Goal: Information Seeking & Learning: Learn about a topic

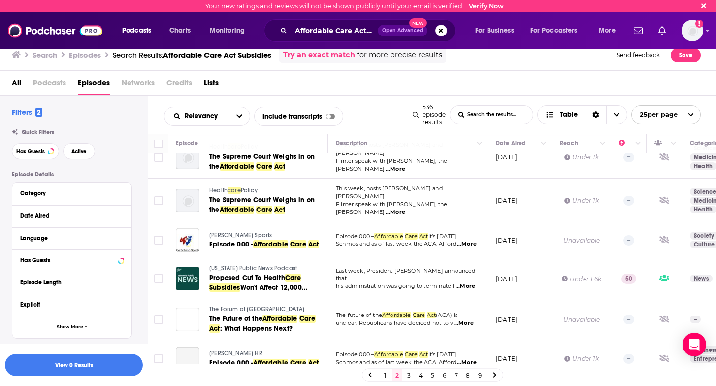
scroll to position [315, 0]
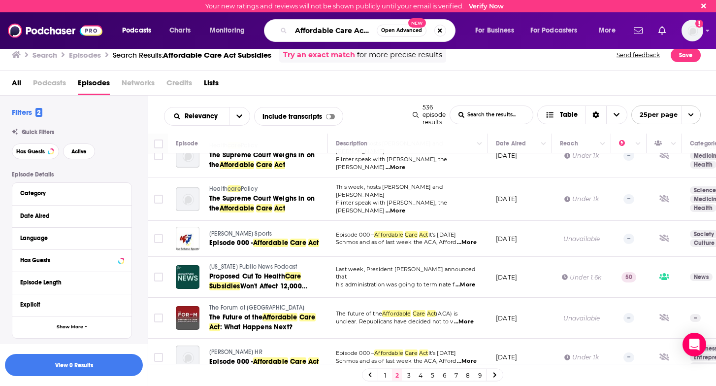
click at [365, 33] on input "Affordable Care Act Subsidies" at bounding box center [334, 31] width 86 height 16
drag, startPoint x: 367, startPoint y: 30, endPoint x: 401, endPoint y: 32, distance: 34.0
click at [401, 32] on div "Affordable Care Act Subsidies Open Advanced New" at bounding box center [360, 30] width 192 height 23
type input "Affordable Care Act"
click at [266, 89] on div "All Podcasts Episodes Networks Credits Lists" at bounding box center [360, 85] width 697 height 20
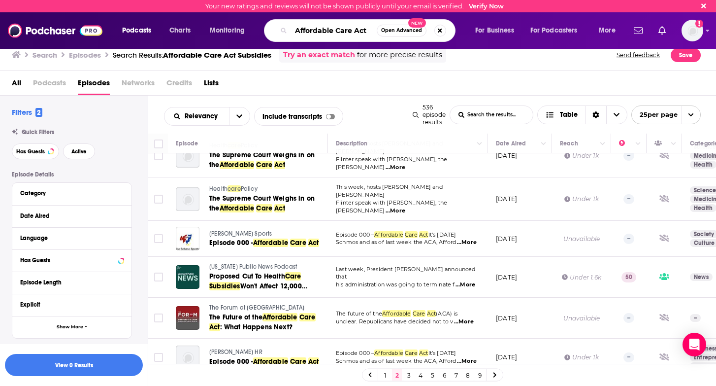
click at [369, 32] on input "Affordable Care Act" at bounding box center [334, 31] width 86 height 16
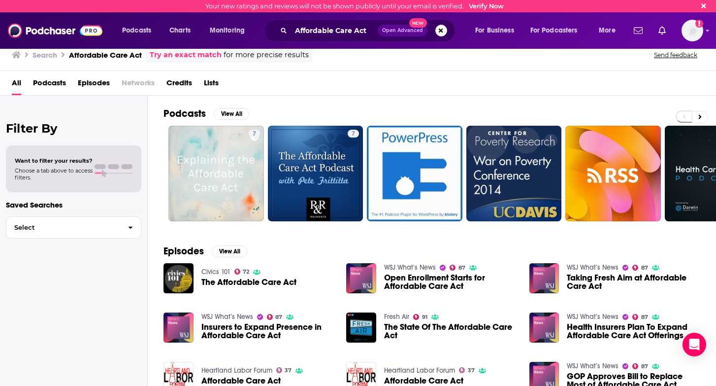
click at [101, 85] on span "Episodes" at bounding box center [94, 85] width 32 height 20
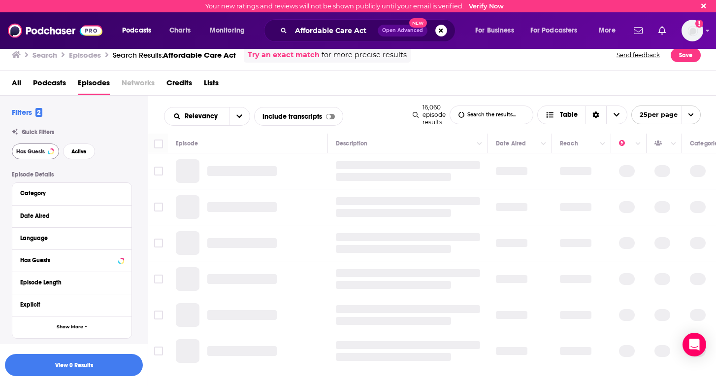
click at [44, 154] on span "Has Guests" at bounding box center [30, 151] width 29 height 5
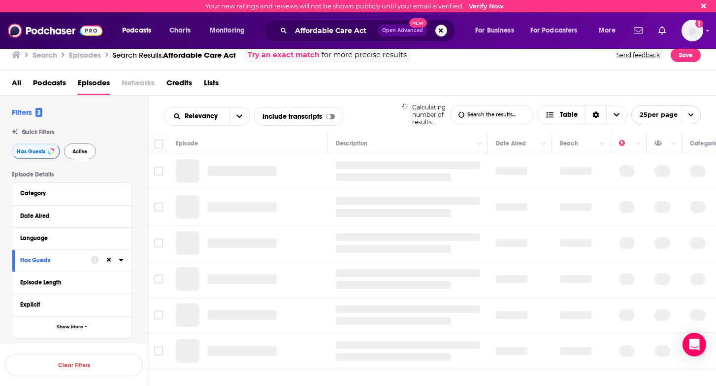
click at [75, 153] on span "Active" at bounding box center [79, 151] width 15 height 5
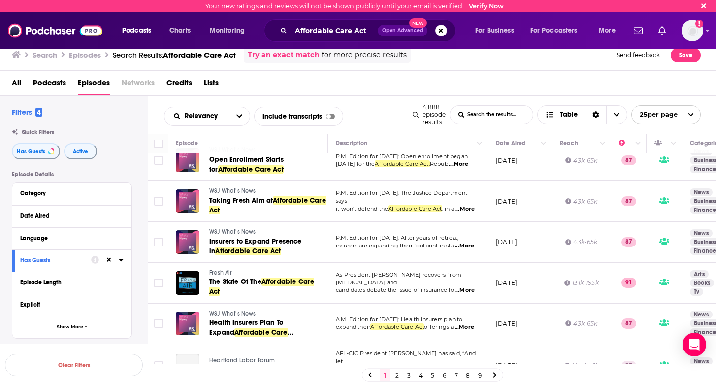
scroll to position [58, 0]
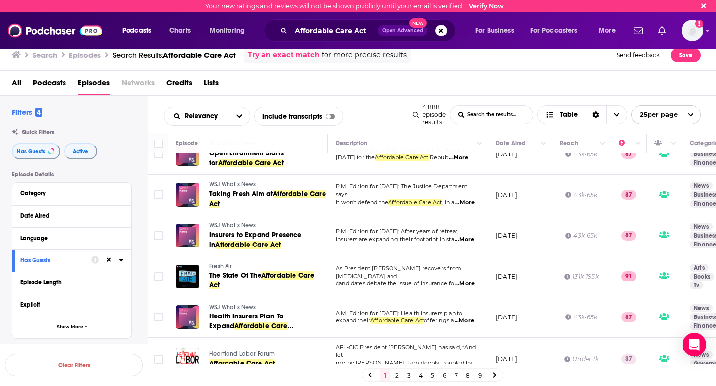
click at [249, 223] on span "WSJ What’s News" at bounding box center [232, 225] width 47 height 7
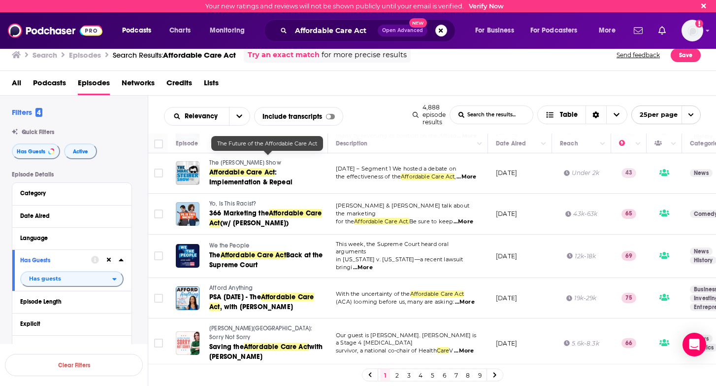
click at [395, 375] on link "2" at bounding box center [397, 375] width 10 height 12
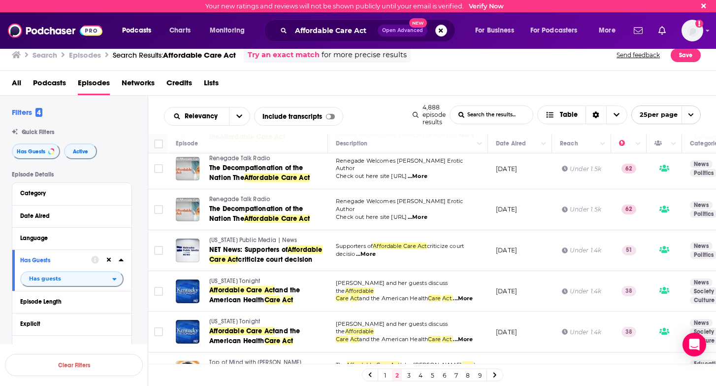
scroll to position [795, 0]
click at [409, 372] on link "3" at bounding box center [409, 375] width 10 height 12
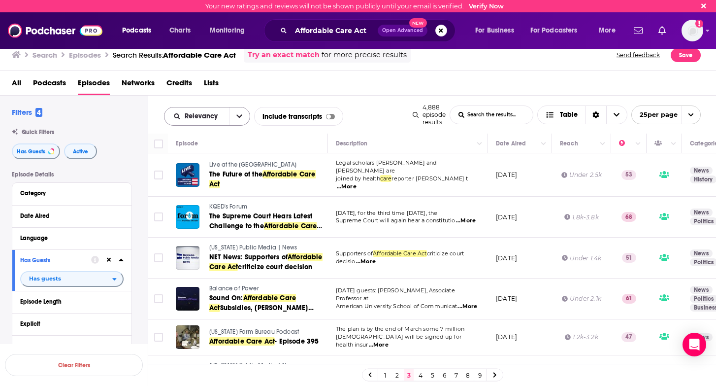
click at [242, 116] on button "open menu" at bounding box center [239, 116] width 21 height 18
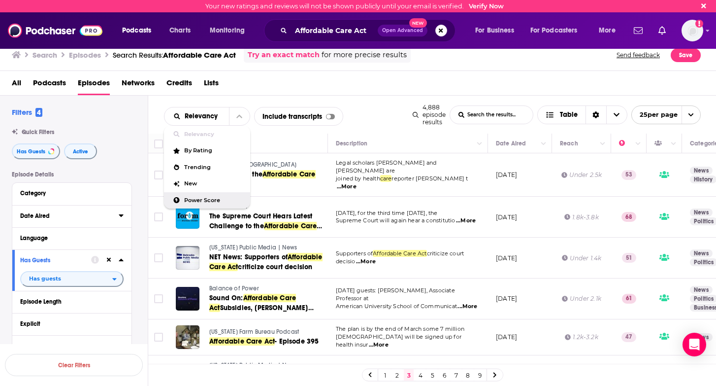
click at [79, 211] on button "Date Aired" at bounding box center [69, 215] width 99 height 12
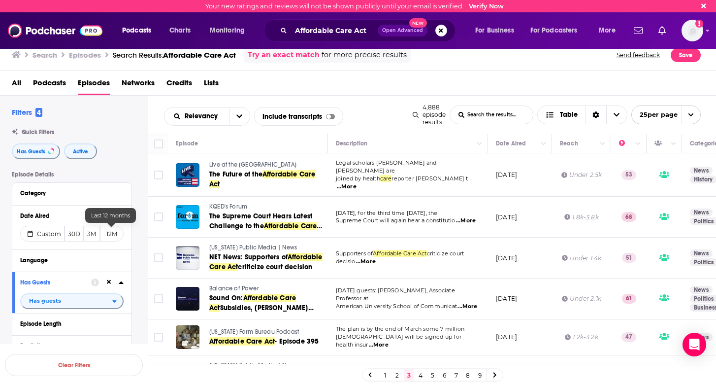
click at [108, 233] on button "12M" at bounding box center [112, 234] width 24 height 16
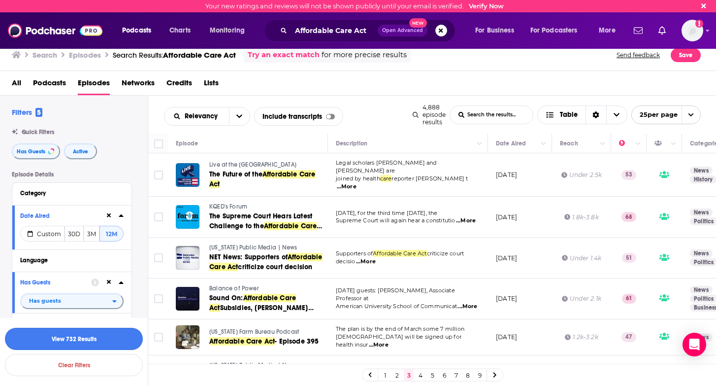
click at [102, 341] on button "View 732 Results" at bounding box center [74, 339] width 138 height 22
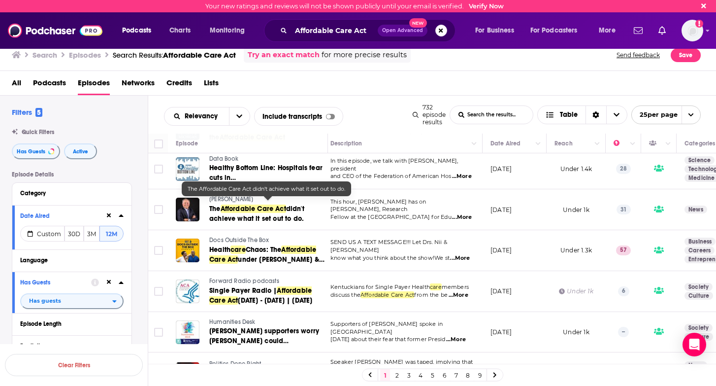
scroll to position [494, 6]
click at [463, 213] on span "...More" at bounding box center [461, 217] width 20 height 8
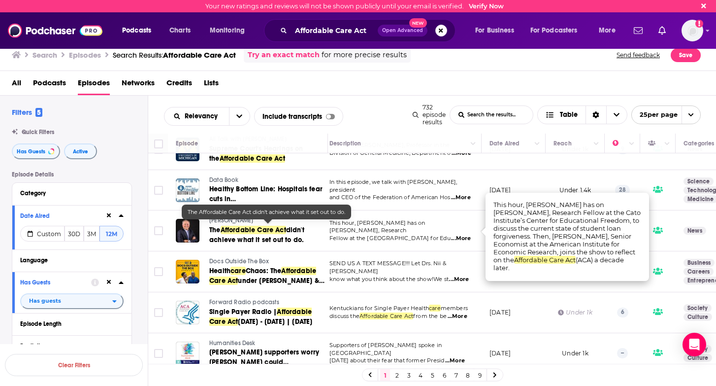
scroll to position [469, 7]
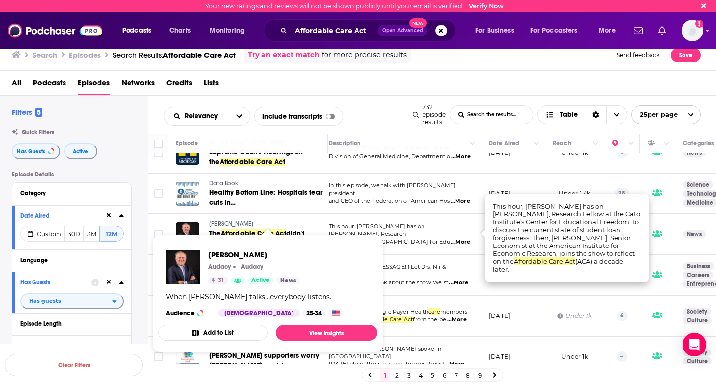
click at [241, 222] on span "[PERSON_NAME]" at bounding box center [231, 223] width 44 height 7
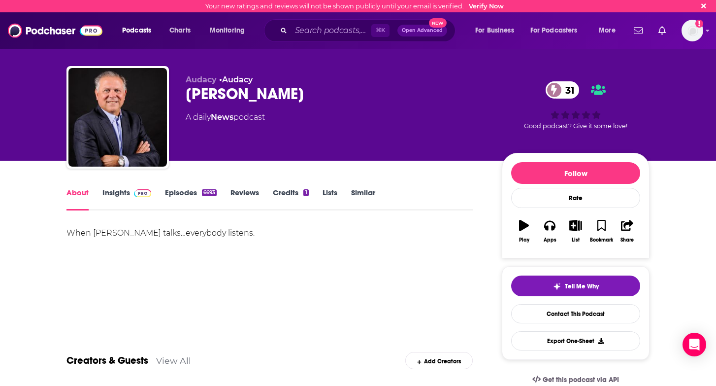
click at [114, 195] on link "Insights" at bounding box center [126, 199] width 49 height 23
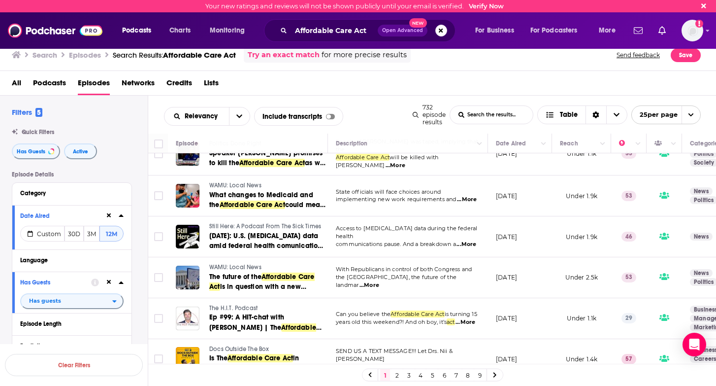
scroll to position [776, 0]
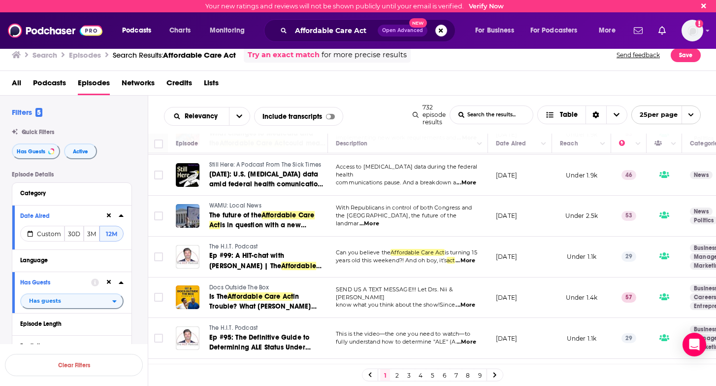
click at [465, 338] on span "...More" at bounding box center [467, 342] width 20 height 8
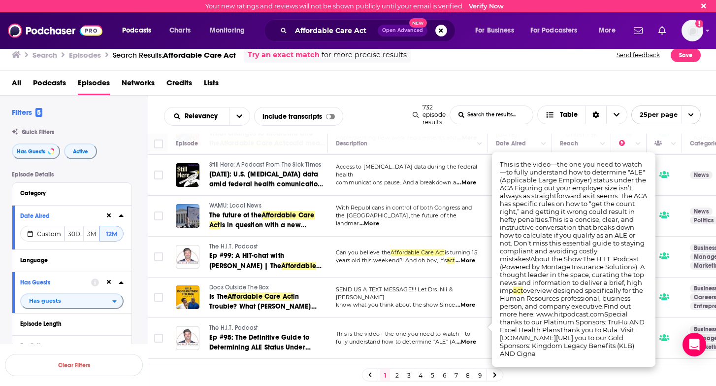
scroll to position [780, 0]
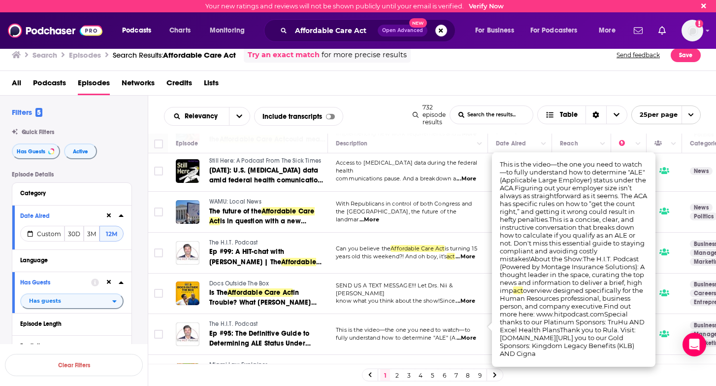
click at [468, 297] on span "...More" at bounding box center [466, 301] width 20 height 8
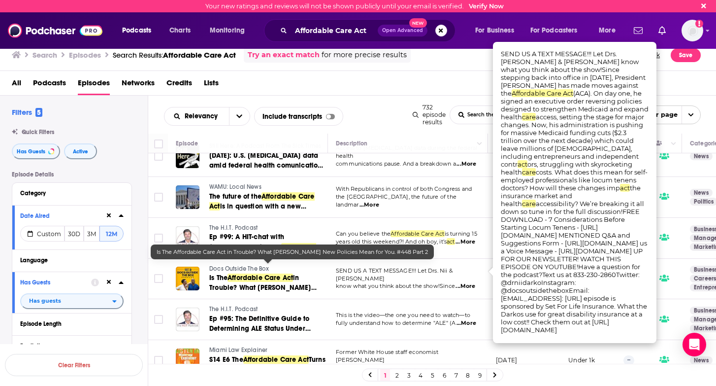
scroll to position [794, 0]
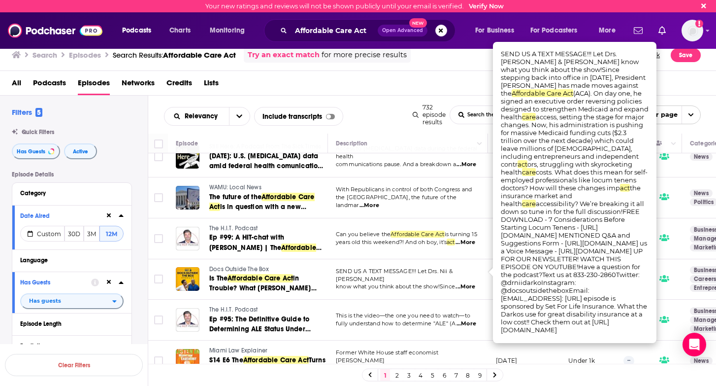
click at [398, 376] on link "2" at bounding box center [397, 375] width 10 height 12
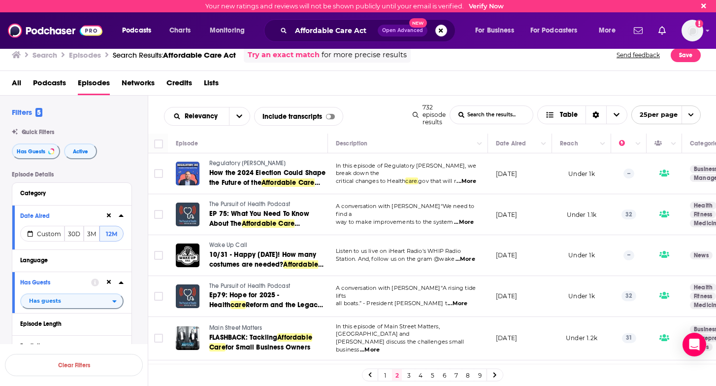
click at [463, 259] on span "...More" at bounding box center [466, 259] width 20 height 8
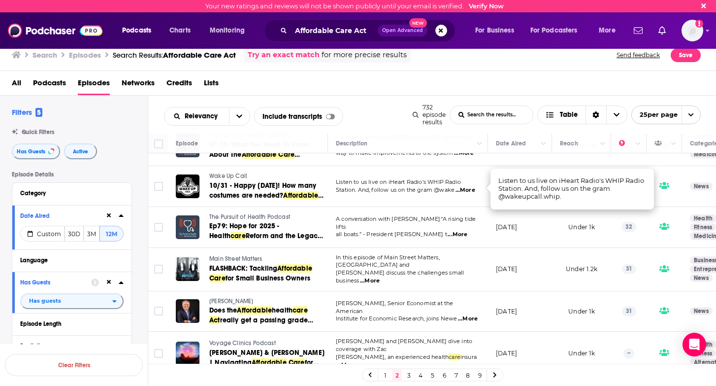
scroll to position [71, 0]
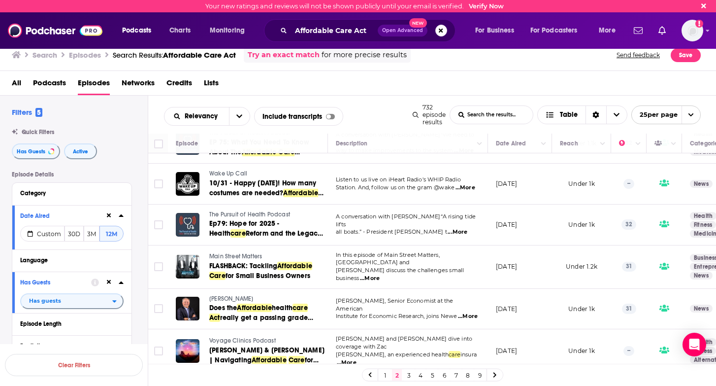
click at [380, 274] on span "...More" at bounding box center [370, 278] width 20 height 8
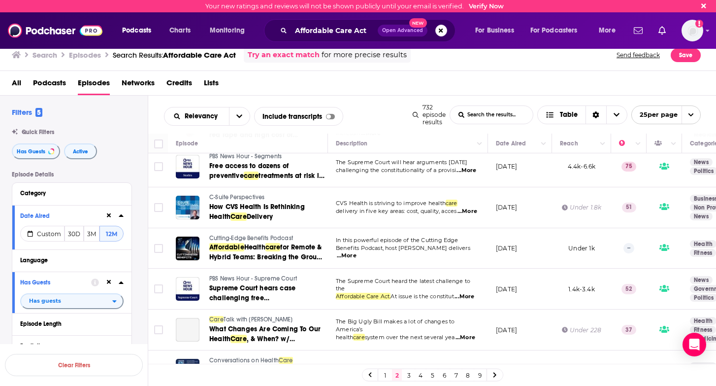
scroll to position [794, 0]
click at [410, 376] on link "3" at bounding box center [409, 375] width 10 height 12
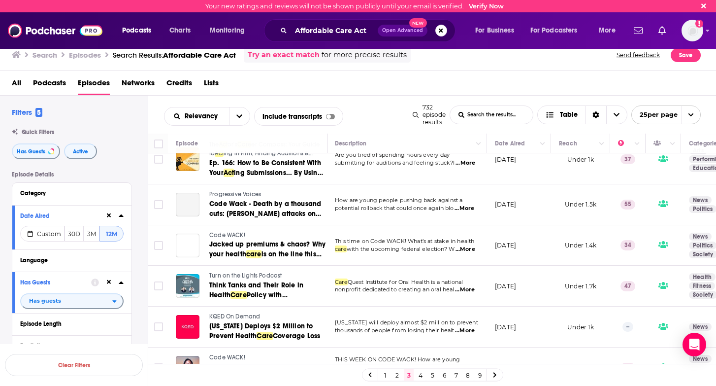
scroll to position [798, 1]
click at [465, 246] on span "...More" at bounding box center [466, 250] width 20 height 8
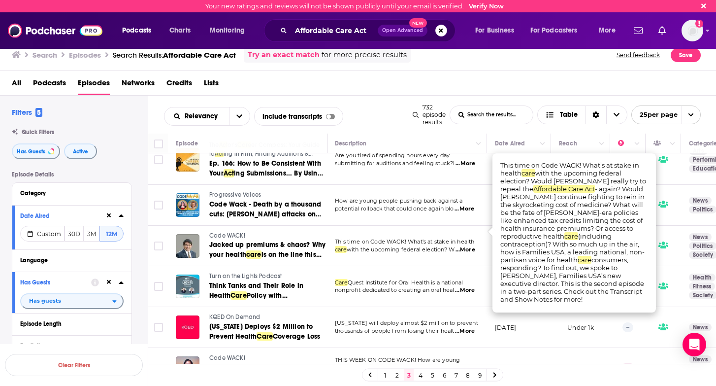
click at [419, 372] on link "4" at bounding box center [421, 375] width 10 height 12
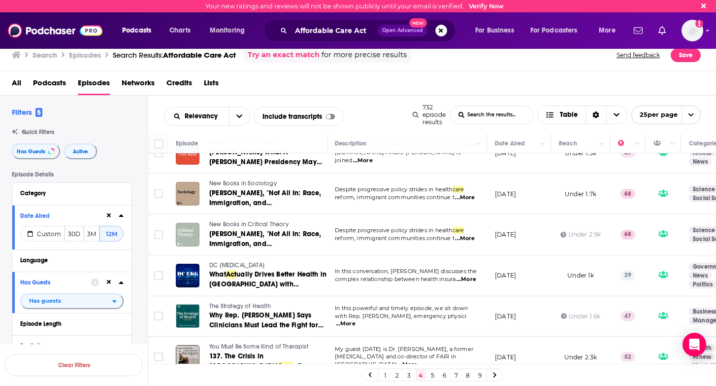
scroll to position [24, 1]
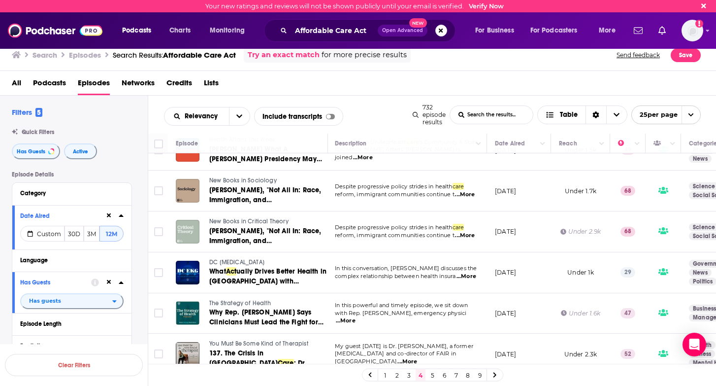
click at [468, 272] on span "...More" at bounding box center [467, 276] width 20 height 8
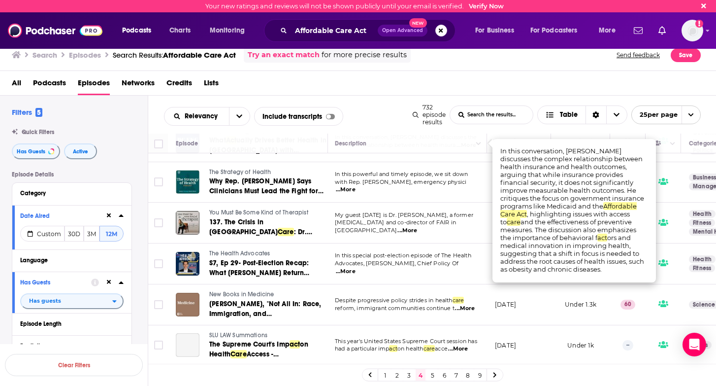
scroll to position [155, 1]
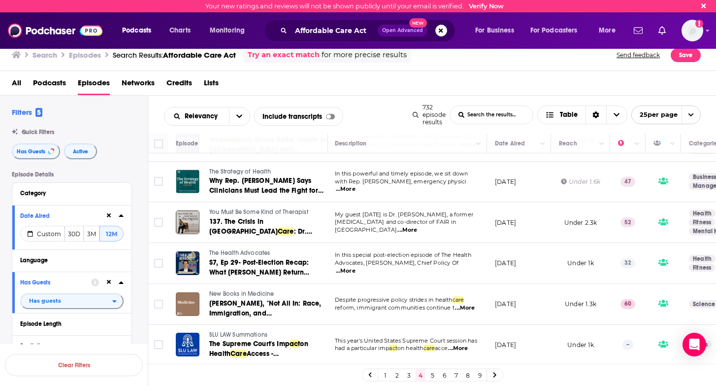
click at [356, 267] on span "...More" at bounding box center [346, 271] width 20 height 8
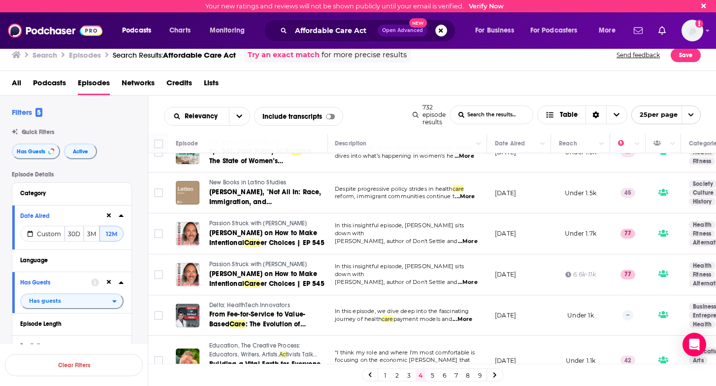
scroll to position [0, 0]
click at [432, 372] on link "5" at bounding box center [433, 375] width 10 height 12
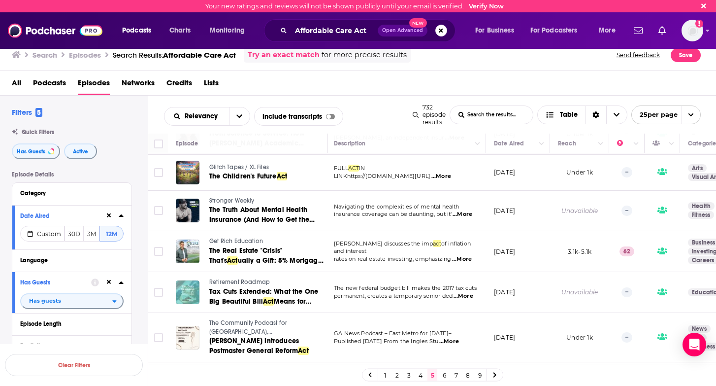
scroll to position [819, 2]
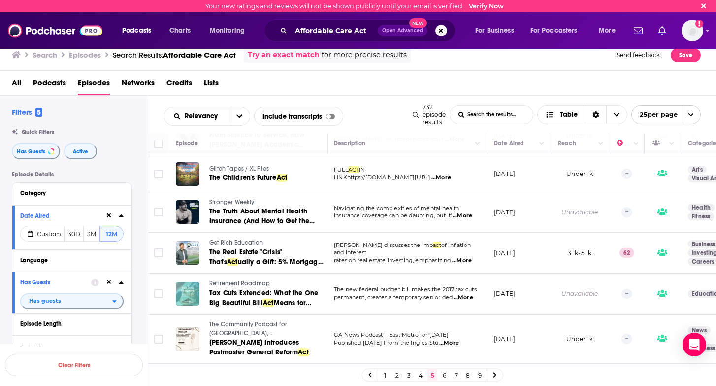
click at [444, 375] on link "6" at bounding box center [444, 375] width 10 height 12
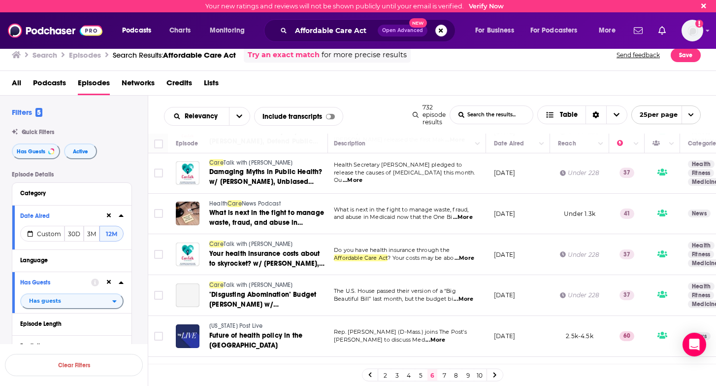
scroll to position [124, 2]
click at [463, 217] on span "...More" at bounding box center [463, 217] width 20 height 8
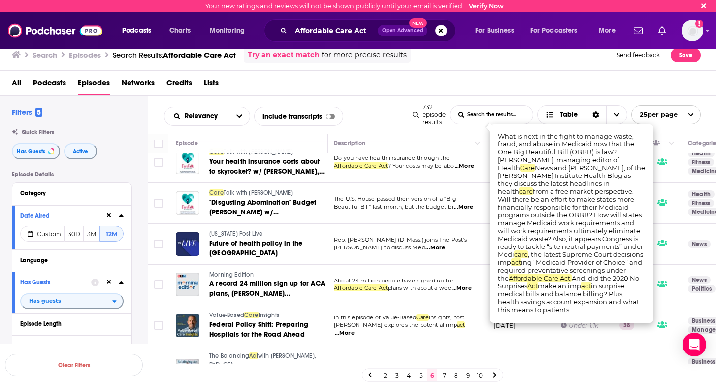
scroll to position [268, 2]
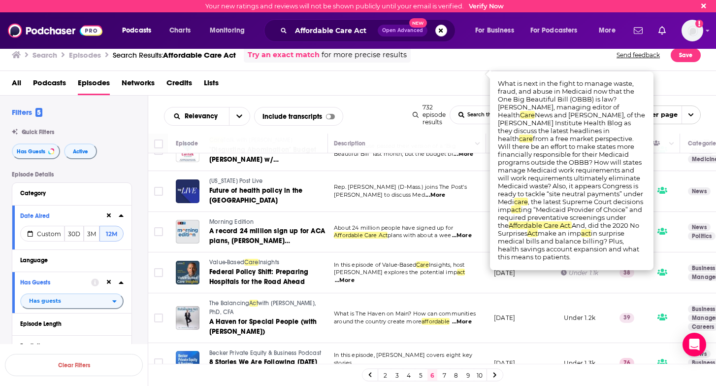
click at [355, 276] on span "...More" at bounding box center [345, 280] width 20 height 8
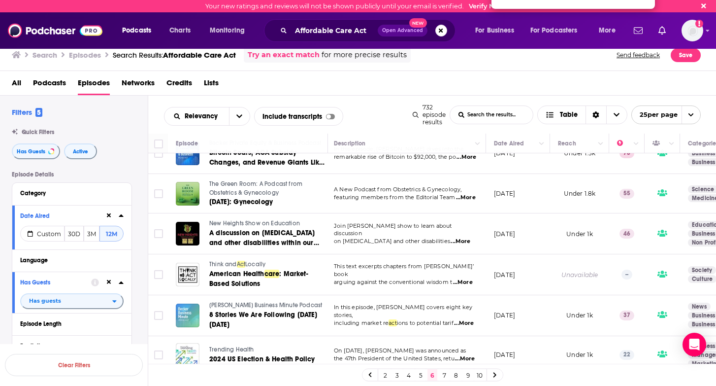
scroll to position [0, 0]
click at [443, 374] on link "7" at bounding box center [444, 375] width 10 height 12
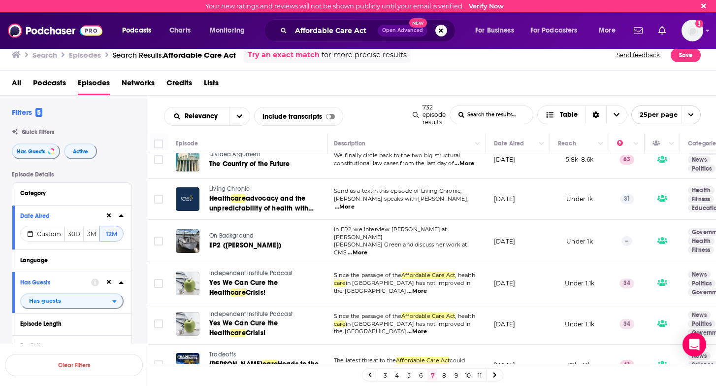
scroll to position [506, 2]
click at [427, 287] on span "...More" at bounding box center [417, 291] width 20 height 8
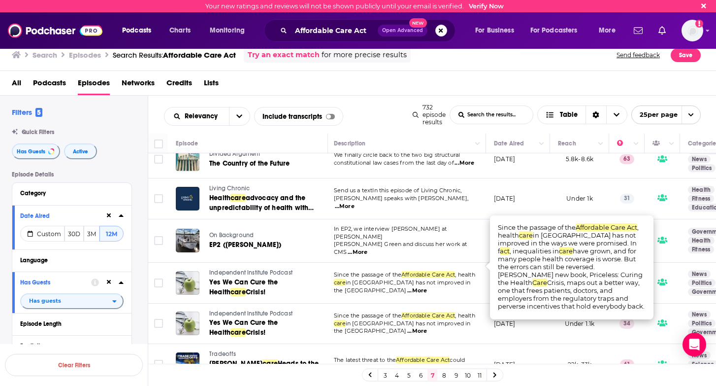
click at [256, 269] on span "Independent Institute Podcast" at bounding box center [250, 272] width 83 height 7
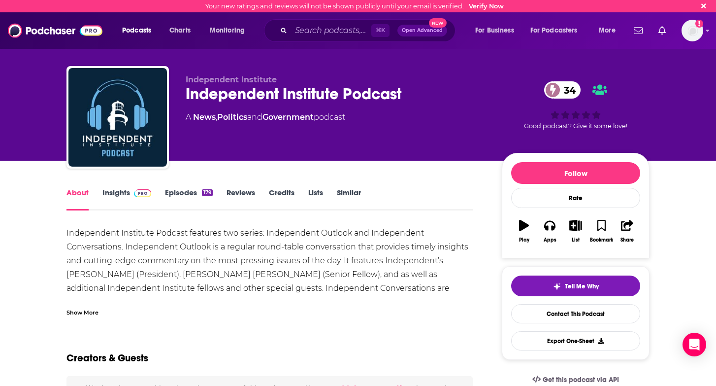
click at [93, 312] on div "Show More" at bounding box center [82, 311] width 32 height 9
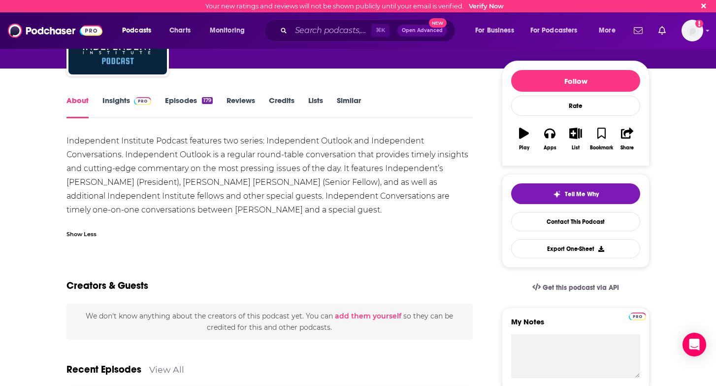
scroll to position [93, 0]
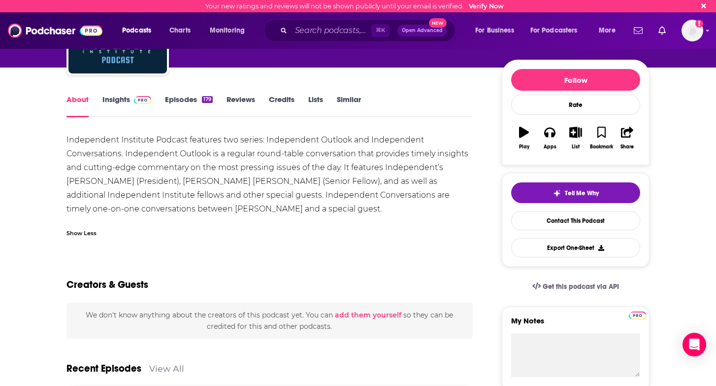
click at [125, 101] on link "Insights" at bounding box center [126, 106] width 49 height 23
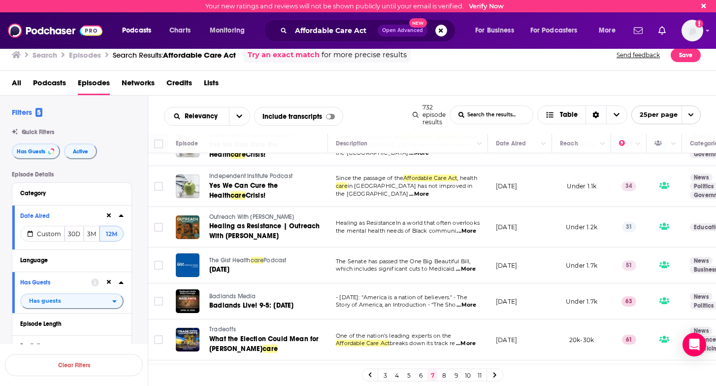
click at [466, 382] on span "...More" at bounding box center [467, 386] width 20 height 8
click at [444, 376] on link "8" at bounding box center [444, 375] width 10 height 12
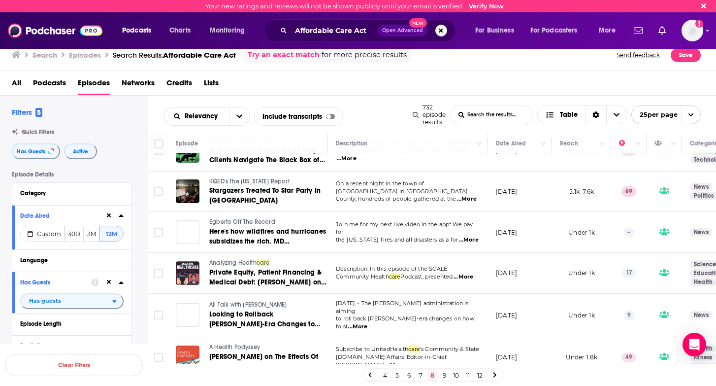
scroll to position [497, 0]
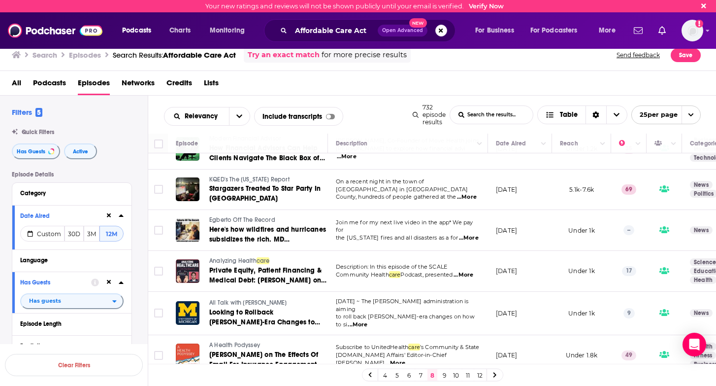
click at [469, 271] on span "...More" at bounding box center [464, 275] width 20 height 8
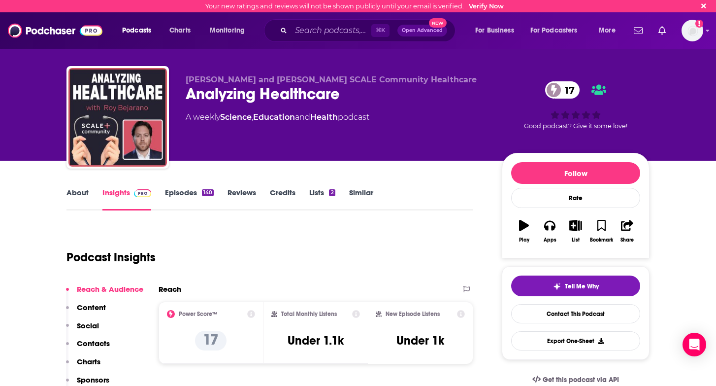
click at [177, 194] on link "Episodes 140" at bounding box center [189, 199] width 49 height 23
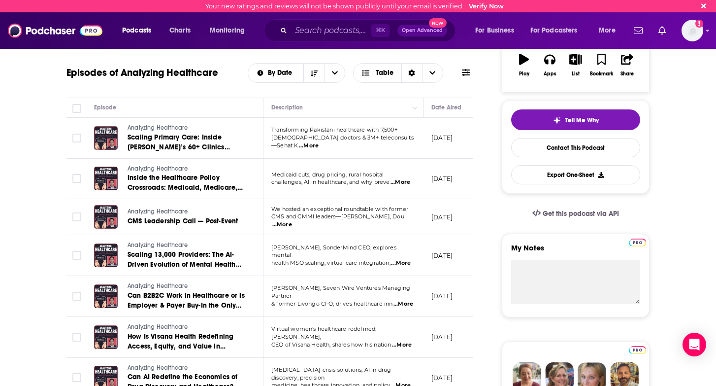
scroll to position [172, 0]
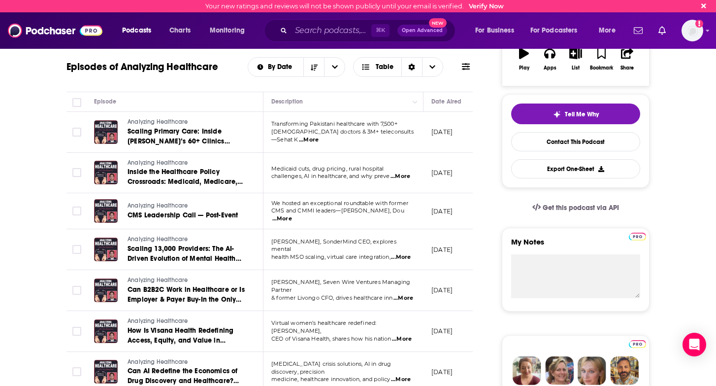
click at [401, 176] on span "...More" at bounding box center [401, 176] width 20 height 8
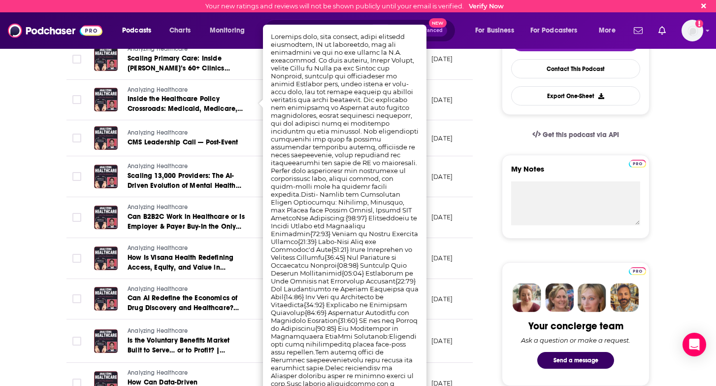
scroll to position [247, 0]
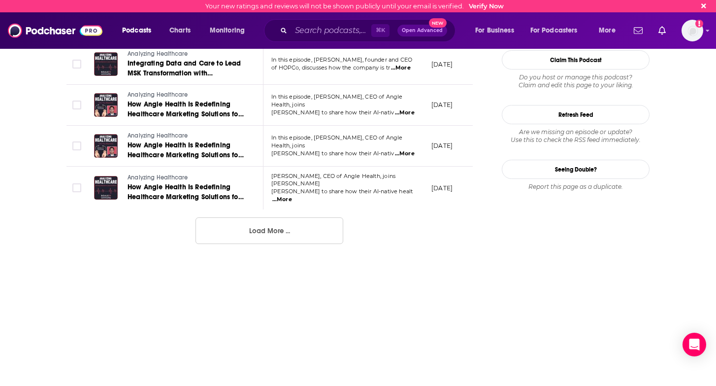
scroll to position [1093, 0]
click at [225, 229] on button "Load More ..." at bounding box center [270, 230] width 148 height 27
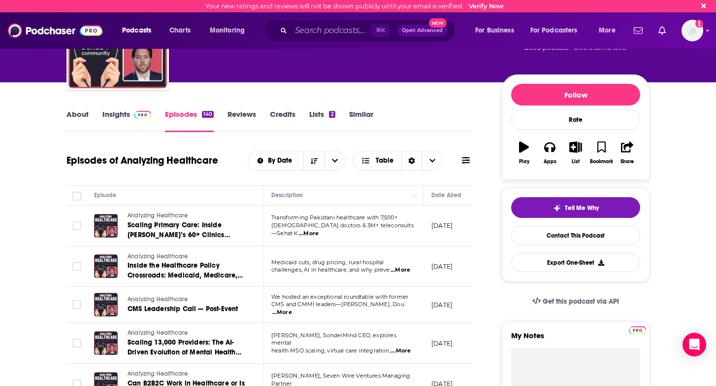
scroll to position [64, 0]
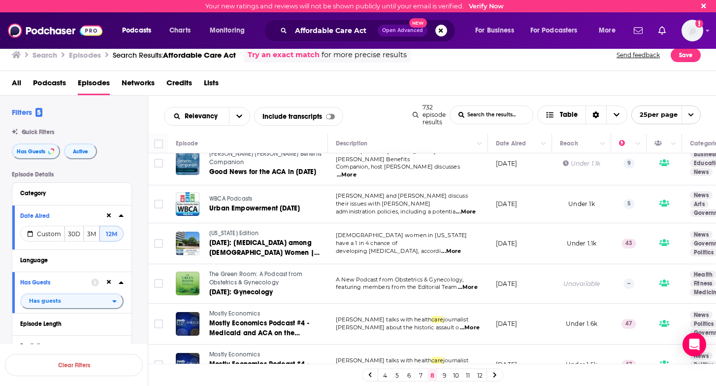
click at [444, 372] on link "9" at bounding box center [444, 375] width 10 height 12
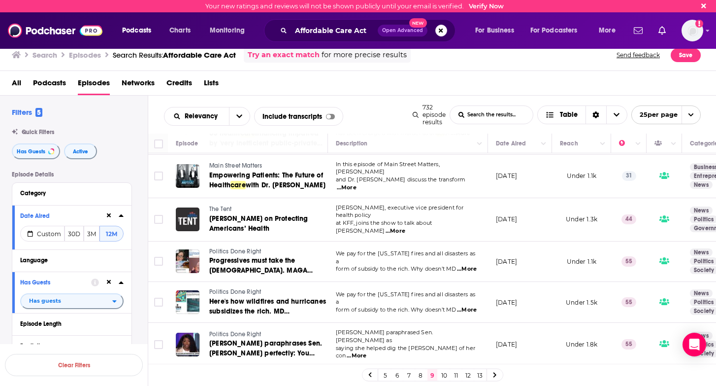
scroll to position [774, 0]
click at [447, 374] on link "10" at bounding box center [444, 375] width 10 height 12
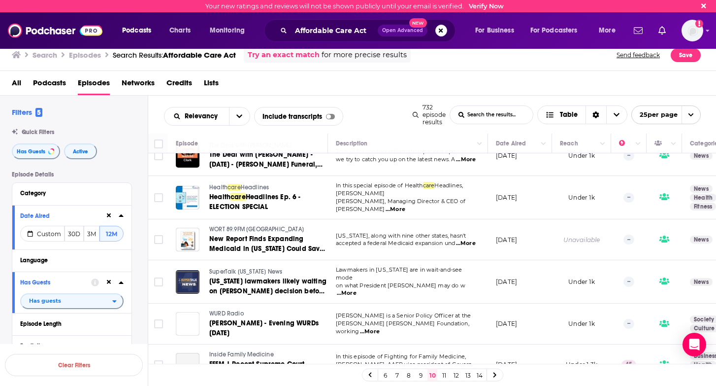
scroll to position [797, 0]
click at [445, 374] on link "11" at bounding box center [444, 375] width 10 height 12
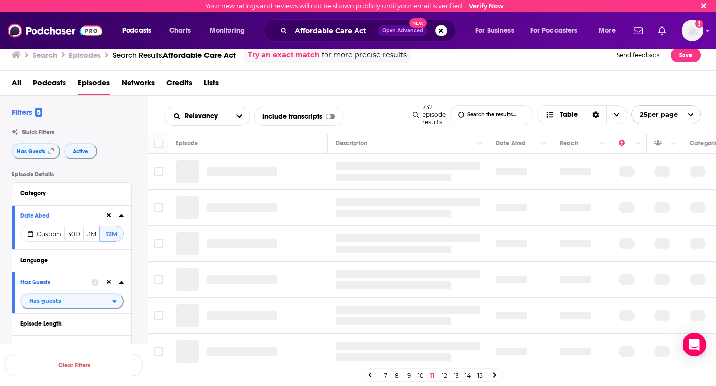
click at [445, 374] on link "12" at bounding box center [444, 375] width 10 height 12
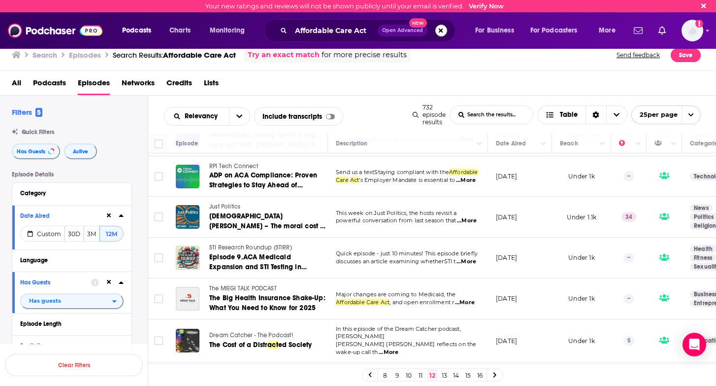
click at [444, 375] on link "13" at bounding box center [444, 375] width 10 height 12
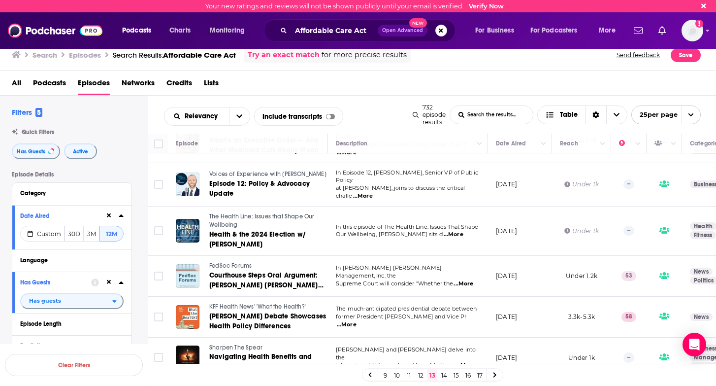
click at [446, 376] on link "14" at bounding box center [444, 375] width 10 height 12
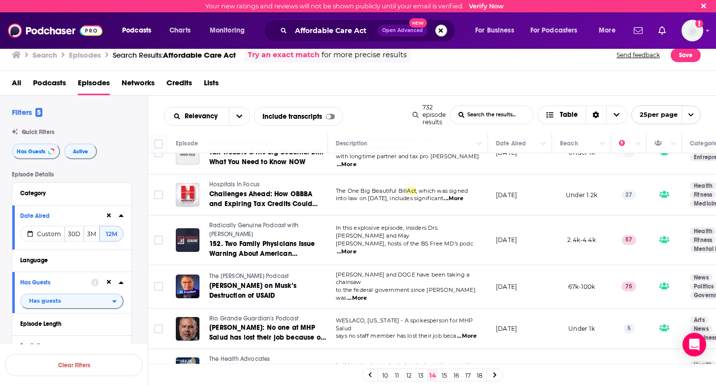
click at [444, 372] on link "15" at bounding box center [444, 375] width 10 height 12
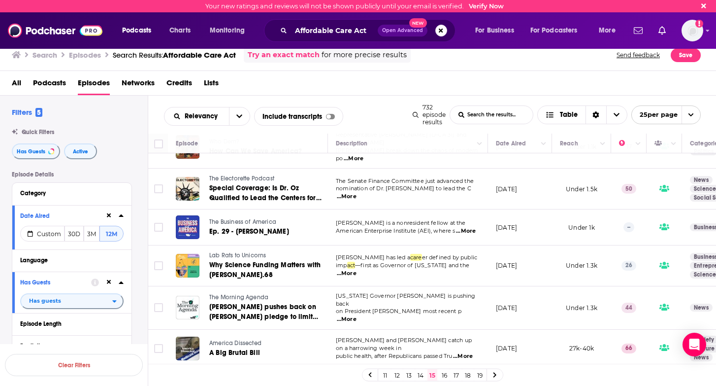
click at [445, 375] on link "16" at bounding box center [444, 375] width 10 height 12
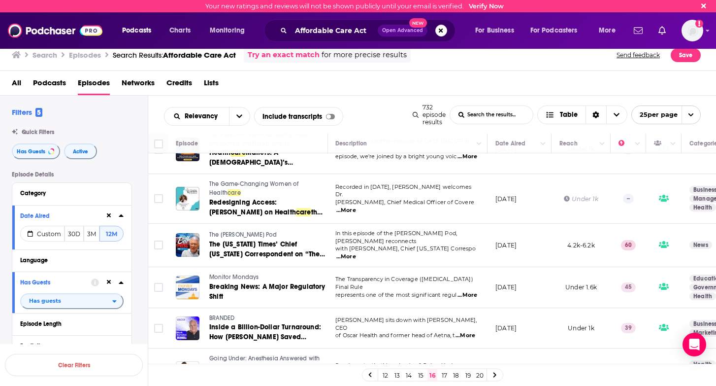
click at [443, 375] on link "17" at bounding box center [444, 375] width 10 height 12
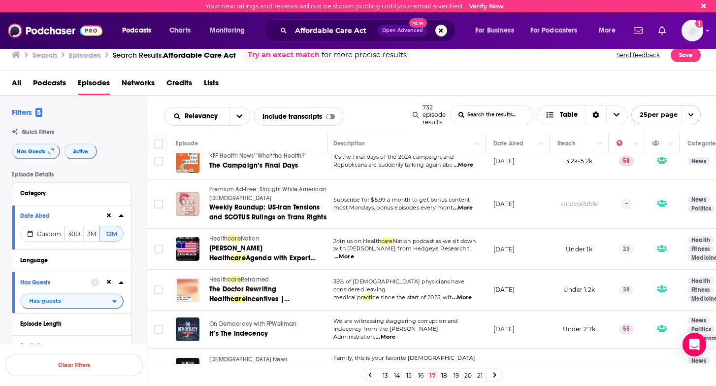
scroll to position [351, 2]
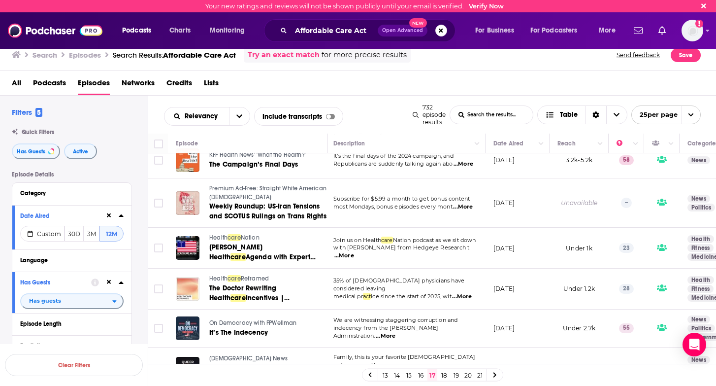
click at [354, 252] on span "...More" at bounding box center [344, 256] width 20 height 8
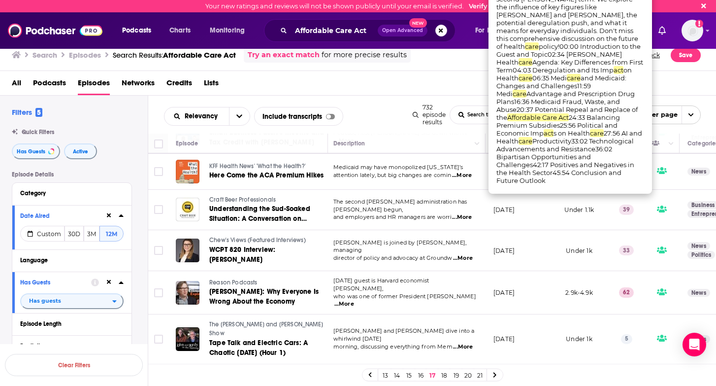
scroll to position [673, 2]
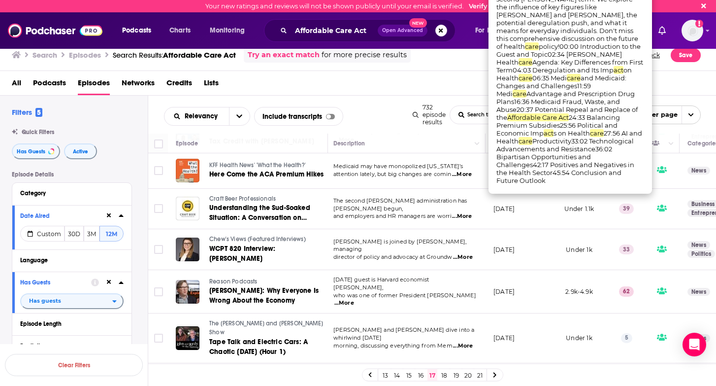
click at [432, 85] on div "All Podcasts Episodes Networks Credits Lists" at bounding box center [360, 85] width 697 height 20
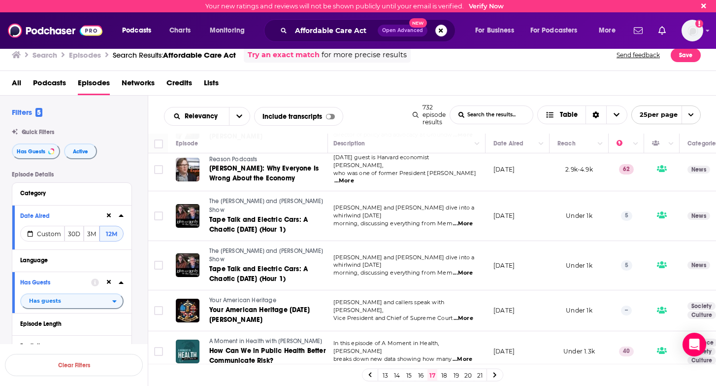
scroll to position [795, 2]
click at [443, 376] on link "18" at bounding box center [444, 375] width 10 height 12
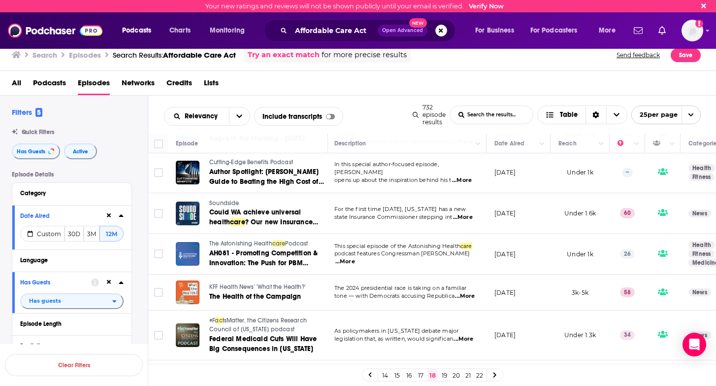
scroll to position [795, 1]
click at [440, 376] on link "19" at bounding box center [444, 375] width 10 height 12
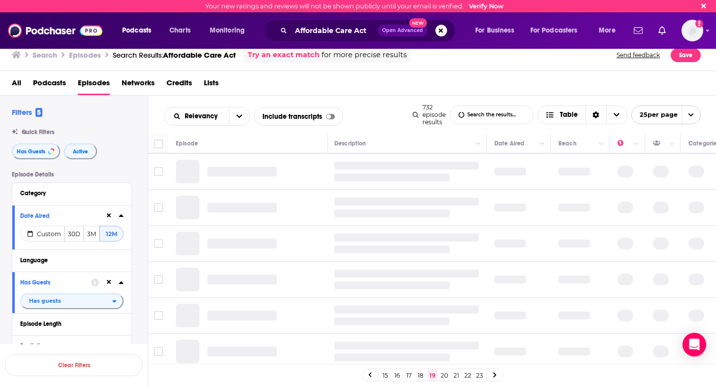
click at [446, 376] on link "20" at bounding box center [444, 375] width 10 height 12
click at [420, 376] on link "19" at bounding box center [421, 375] width 10 height 12
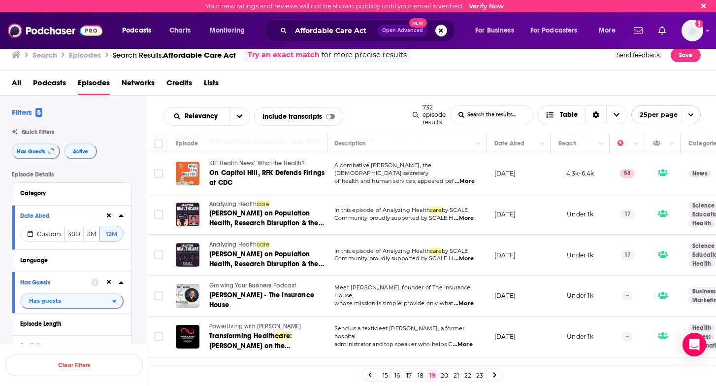
click at [441, 373] on link "20" at bounding box center [444, 375] width 10 height 12
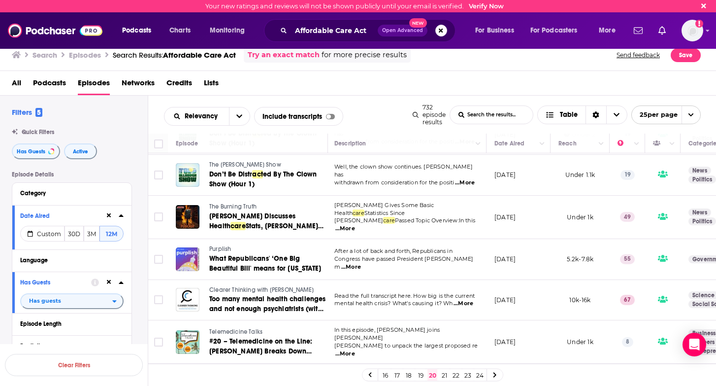
scroll to position [594, 1]
click at [362, 263] on span "...More" at bounding box center [352, 267] width 20 height 8
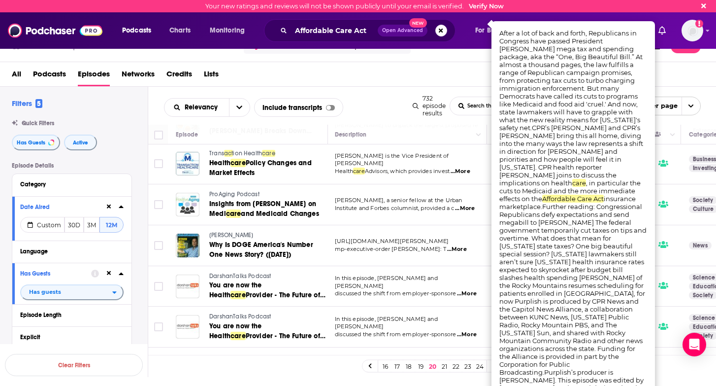
scroll to position [8, 0]
click at [443, 366] on div "16 17 18 19 20 21 22 23 24" at bounding box center [432, 366] width 568 height 22
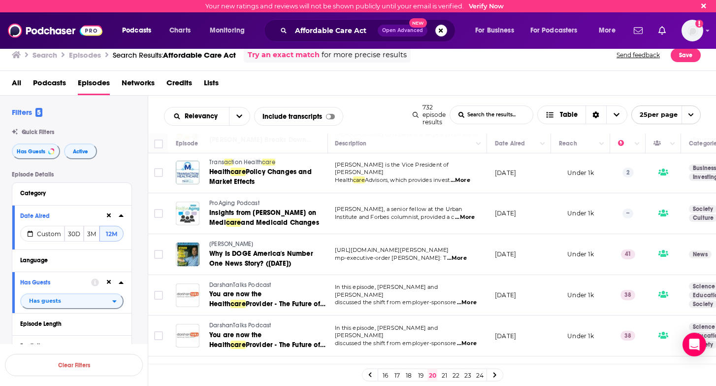
scroll to position [0, 0]
click at [446, 374] on link "21" at bounding box center [444, 375] width 10 height 12
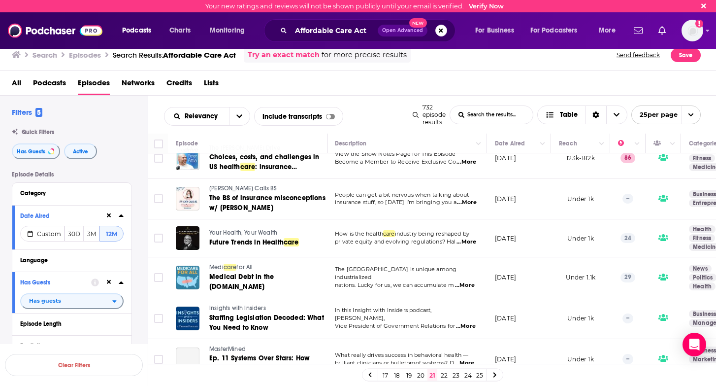
scroll to position [645, 1]
